Goal: Task Accomplishment & Management: Manage account settings

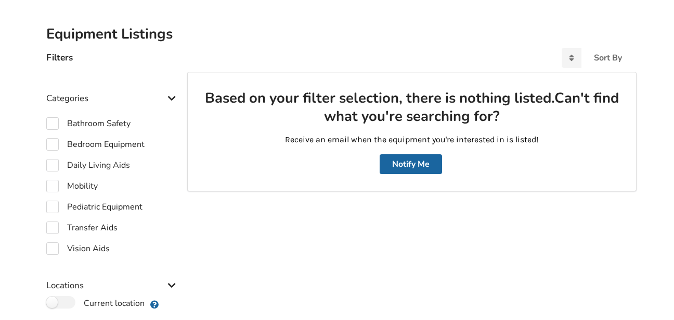
scroll to position [231, 0]
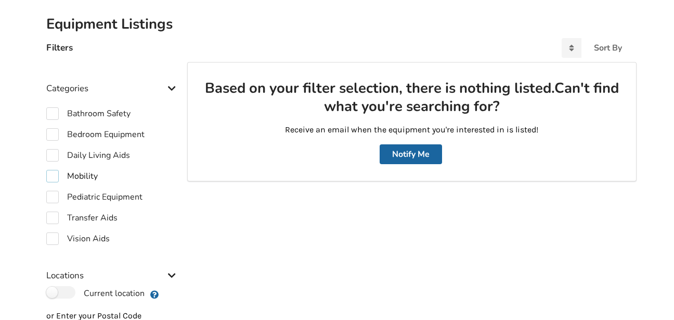
click at [54, 176] on label "Mobility" at bounding box center [72, 176] width 52 height 12
checkbox input "true"
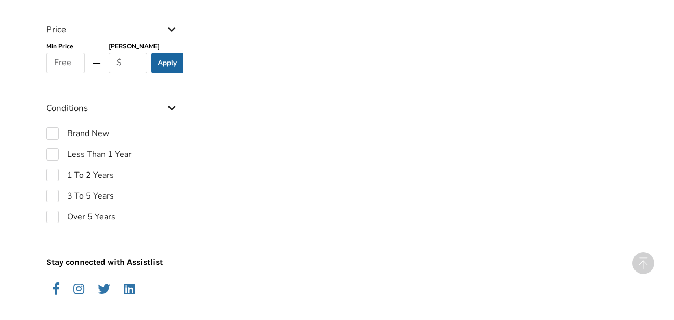
scroll to position [668, 0]
click at [142, 59] on input "text" at bounding box center [128, 62] width 39 height 21
type input "5000"
click at [52, 171] on label "1 To 2 Years" at bounding box center [80, 174] width 68 height 12
checkbox input "true"
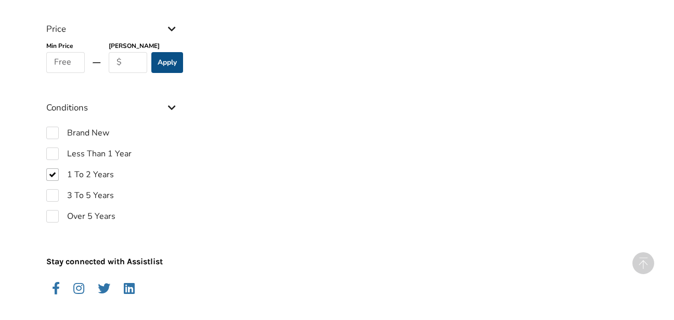
click at [170, 62] on button "Apply" at bounding box center [167, 62] width 32 height 21
click at [133, 61] on input "text" at bounding box center [128, 62] width 39 height 21
type input "5000"
click at [170, 65] on button "Apply" at bounding box center [167, 62] width 32 height 21
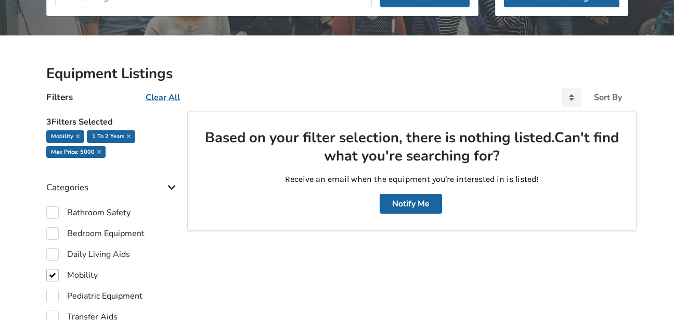
scroll to position [179, 0]
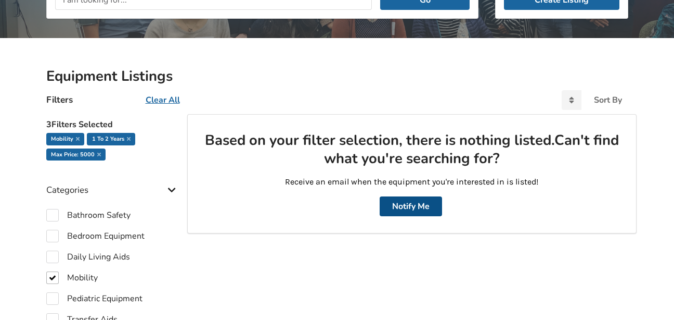
click at [404, 208] on button "Notify Me" at bounding box center [411, 206] width 62 height 20
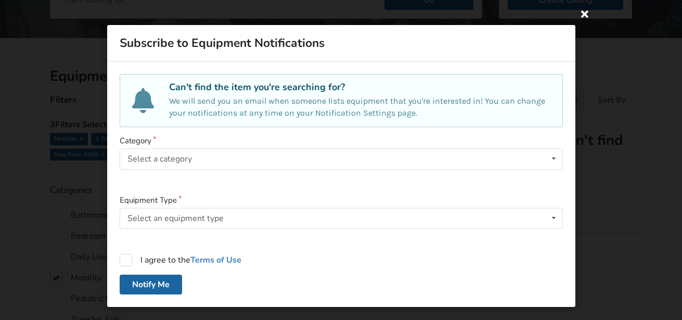
click at [584, 9] on icon at bounding box center [585, 13] width 19 height 19
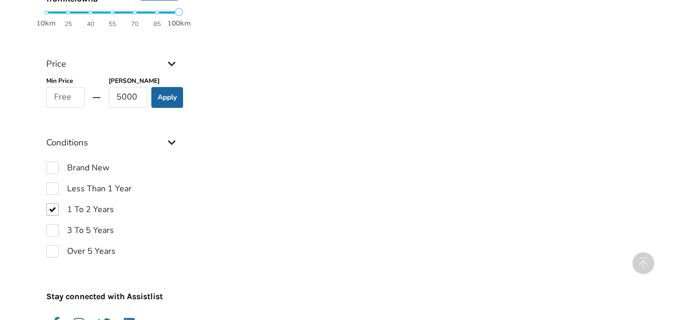
scroll to position [642, 0]
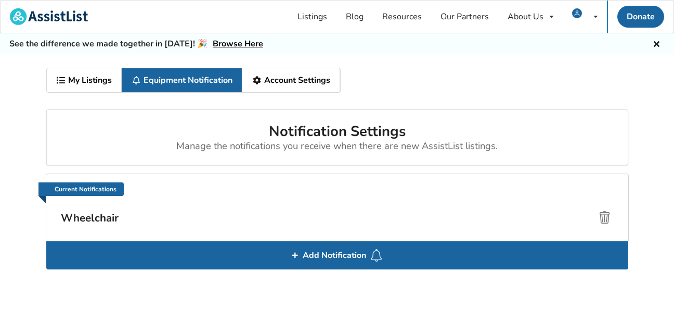
click at [90, 77] on link "My Listings" at bounding box center [84, 80] width 75 height 24
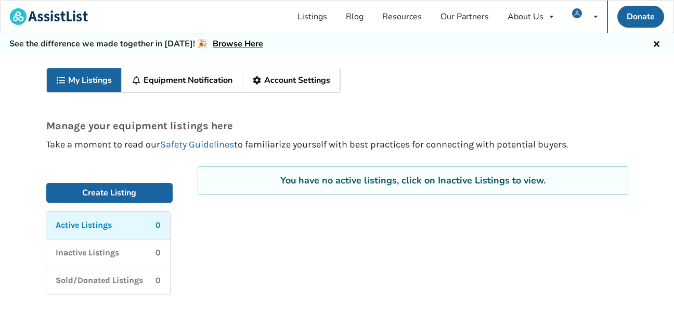
click at [271, 84] on link "Account Settings" at bounding box center [292, 80] width 98 height 24
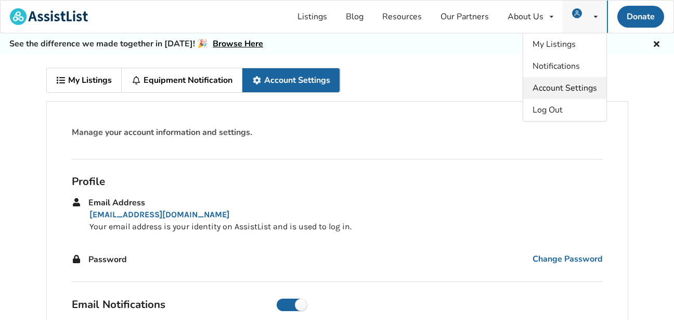
click at [590, 86] on span "Account Settings" at bounding box center [565, 87] width 65 height 11
click at [557, 106] on span "Log Out" at bounding box center [548, 109] width 30 height 11
